Goal: Navigation & Orientation: Find specific page/section

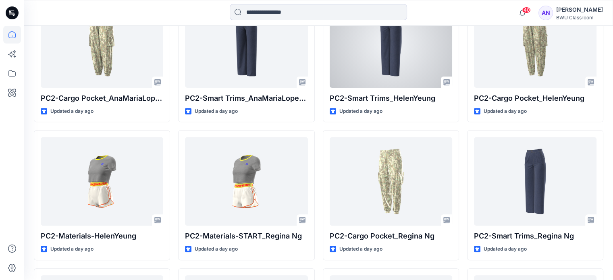
scroll to position [276, 0]
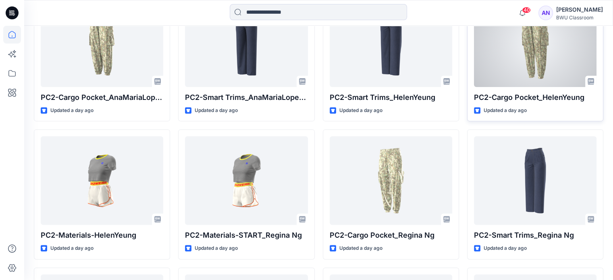
click at [495, 38] on div at bounding box center [535, 42] width 123 height 89
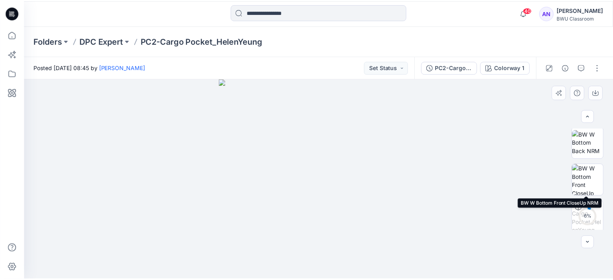
scroll to position [115, 0]
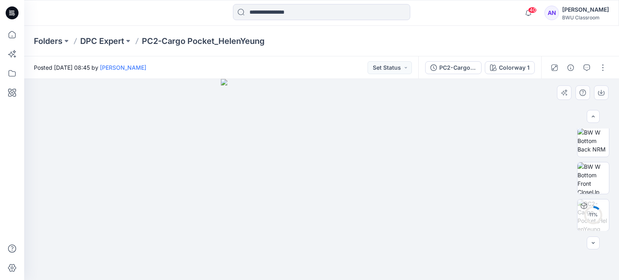
click at [348, 176] on img at bounding box center [321, 179] width 201 height 201
click at [111, 40] on p "DPC Expert" at bounding box center [102, 40] width 44 height 11
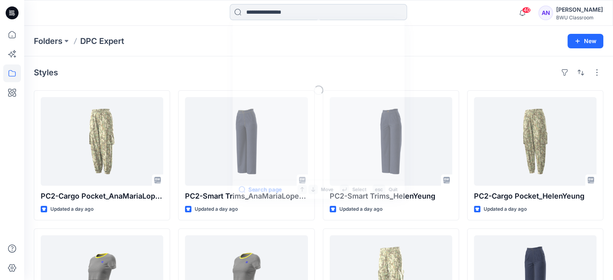
click at [261, 12] on input at bounding box center [318, 12] width 177 height 16
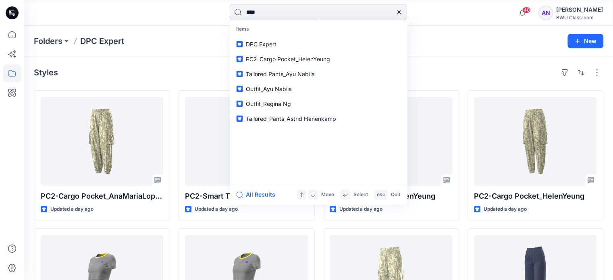
type input "*****"
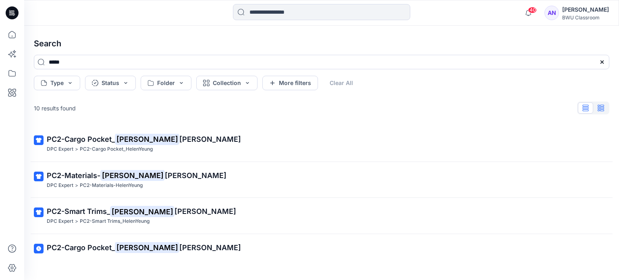
click at [604, 103] on button "button" at bounding box center [600, 107] width 15 height 11
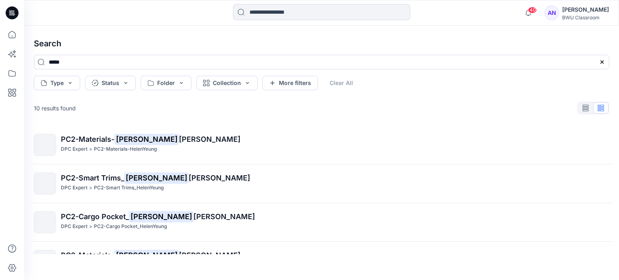
scroll to position [39, 0]
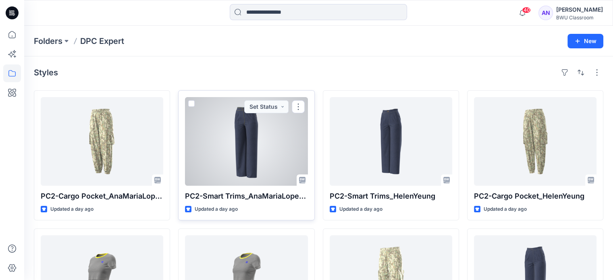
click at [210, 137] on div at bounding box center [246, 141] width 123 height 89
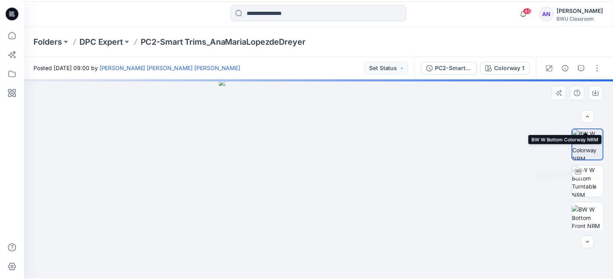
scroll to position [115, 0]
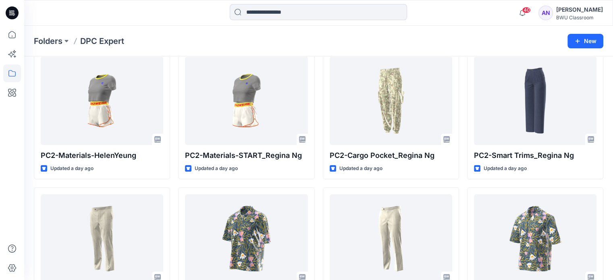
scroll to position [180, 0]
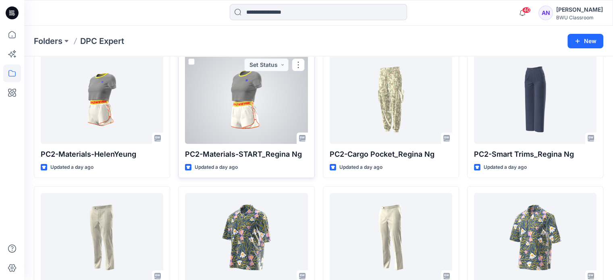
click at [233, 120] on div at bounding box center [246, 99] width 123 height 89
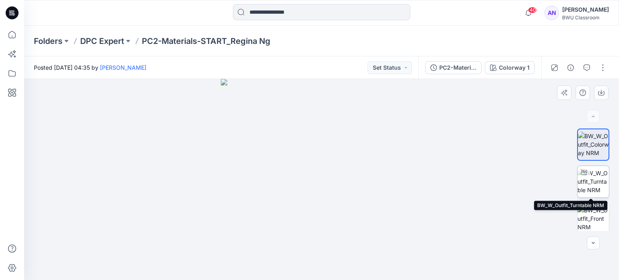
click at [590, 185] on img at bounding box center [592, 181] width 31 height 25
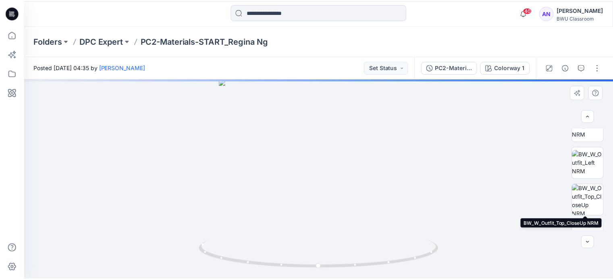
scroll to position [189, 0]
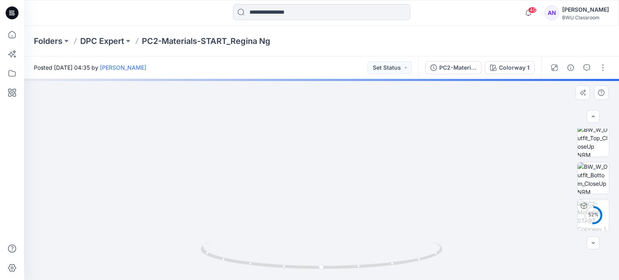
drag, startPoint x: 369, startPoint y: 176, endPoint x: 368, endPoint y: 272, distance: 95.9
click at [368, 272] on div at bounding box center [321, 179] width 595 height 201
drag, startPoint x: 370, startPoint y: 214, endPoint x: 381, endPoint y: 299, distance: 85.4
click at [381, 280] on html "40 Notifications [PERSON_NAME] [PERSON_NAME] [PERSON_NAME] shared PC2-Cargo Poc…" at bounding box center [309, 140] width 619 height 280
drag, startPoint x: 380, startPoint y: 172, endPoint x: 385, endPoint y: 266, distance: 93.2
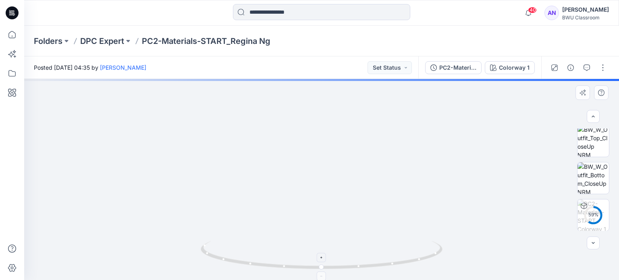
click at [385, 266] on div at bounding box center [321, 179] width 595 height 201
drag, startPoint x: 406, startPoint y: 224, endPoint x: 333, endPoint y: 198, distance: 77.6
click at [333, 198] on img at bounding box center [239, 53] width 1234 height 454
drag, startPoint x: 338, startPoint y: 267, endPoint x: 402, endPoint y: 265, distance: 64.1
click at [402, 265] on icon at bounding box center [323, 256] width 244 height 30
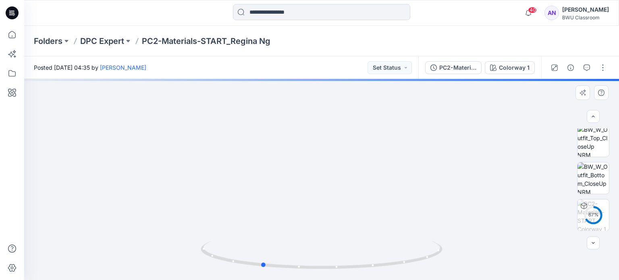
drag, startPoint x: 401, startPoint y: 266, endPoint x: 274, endPoint y: 274, distance: 127.2
click at [274, 274] on div at bounding box center [322, 260] width 242 height 40
drag, startPoint x: 314, startPoint y: 268, endPoint x: 274, endPoint y: 266, distance: 39.5
click at [274, 266] on icon at bounding box center [323, 256] width 244 height 30
click at [98, 42] on p "DPC Expert" at bounding box center [102, 40] width 44 height 11
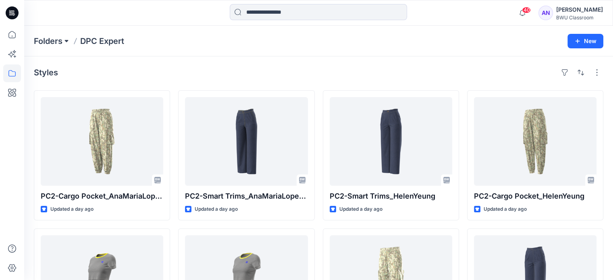
click at [64, 43] on button at bounding box center [66, 40] width 8 height 11
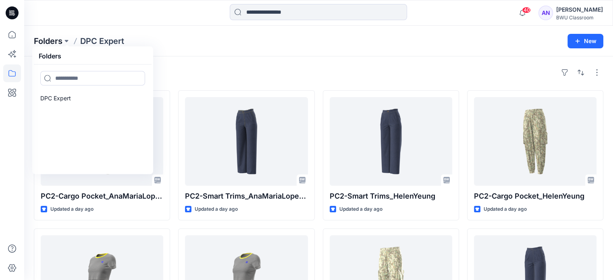
click at [60, 37] on p "Folders" at bounding box center [48, 40] width 29 height 11
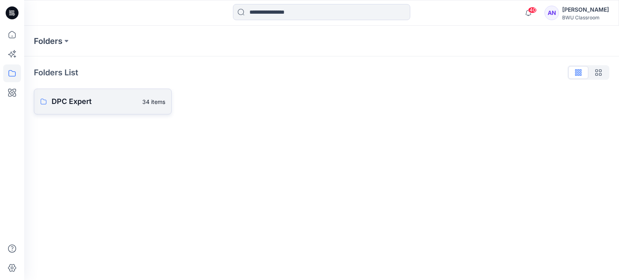
click at [113, 106] on p "DPC Expert" at bounding box center [95, 101] width 86 height 11
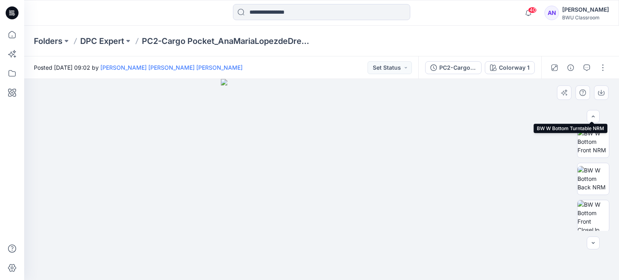
scroll to position [77, 0]
click at [536, 11] on icon "button" at bounding box center [528, 13] width 15 height 16
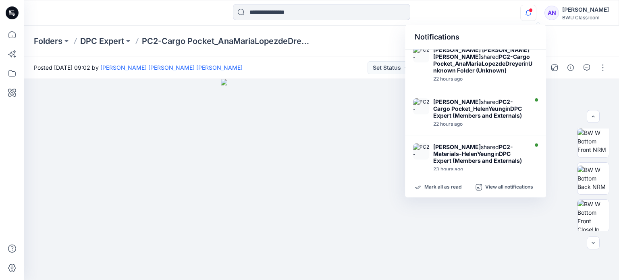
scroll to position [158, 0]
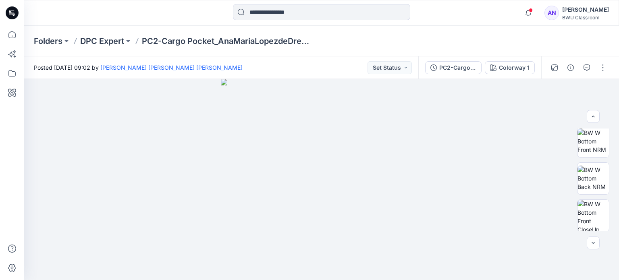
click at [11, 17] on icon at bounding box center [12, 12] width 13 height 13
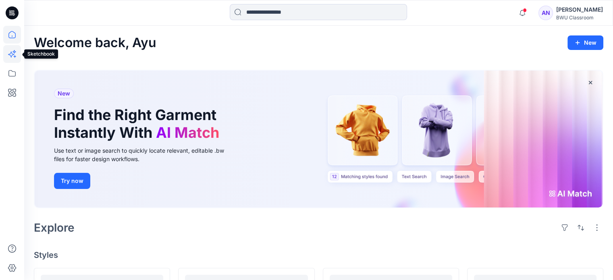
click at [13, 56] on icon at bounding box center [12, 54] width 18 height 18
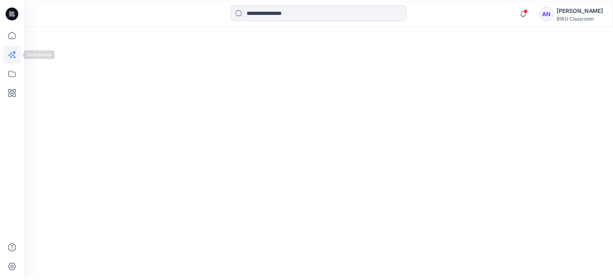
scroll to position [158, 0]
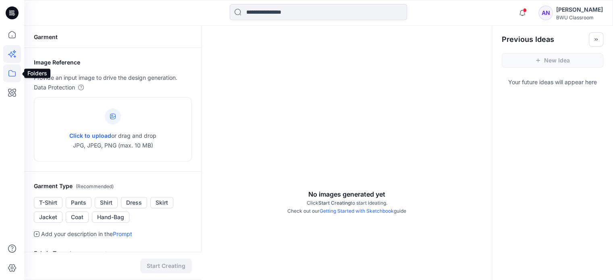
click at [13, 69] on icon at bounding box center [12, 73] width 18 height 18
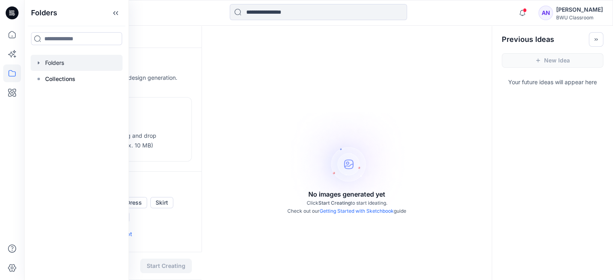
click at [55, 69] on div at bounding box center [77, 63] width 92 height 16
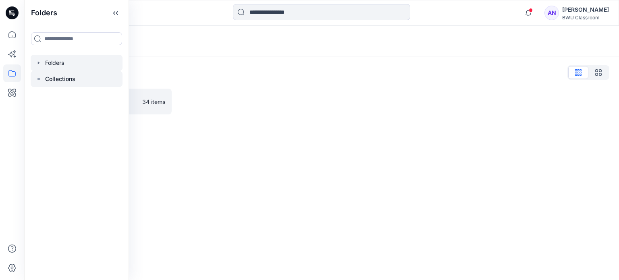
click at [42, 79] on div at bounding box center [77, 79] width 92 height 16
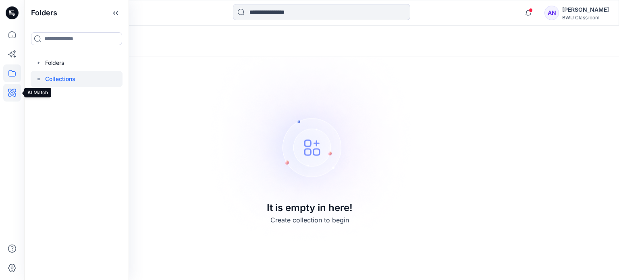
click at [12, 95] on icon at bounding box center [12, 93] width 18 height 18
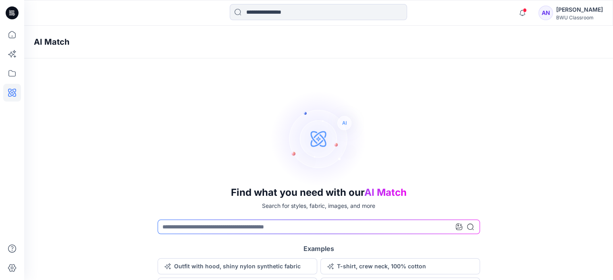
scroll to position [13, 0]
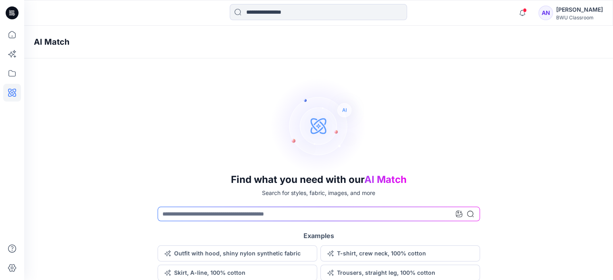
click at [10, 16] on icon at bounding box center [12, 12] width 13 height 13
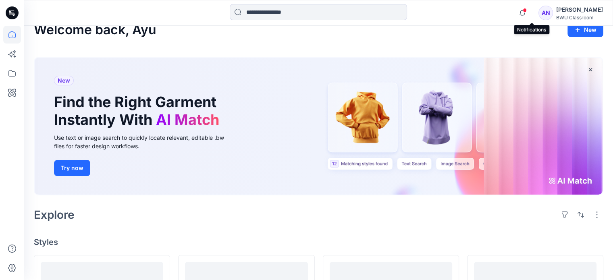
click at [527, 11] on span at bounding box center [525, 10] width 4 height 4
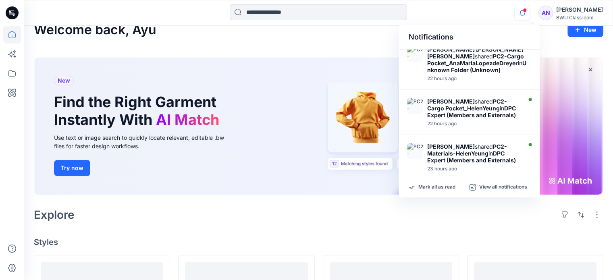
click at [527, 11] on span at bounding box center [525, 10] width 4 height 4
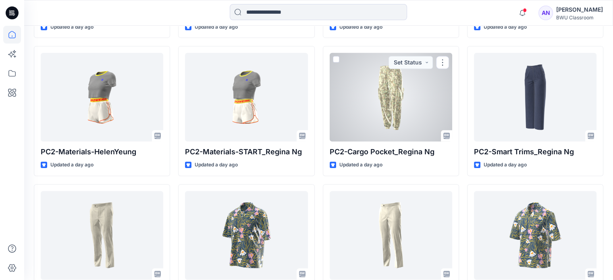
scroll to position [359, 0]
